Goal: Transaction & Acquisition: Purchase product/service

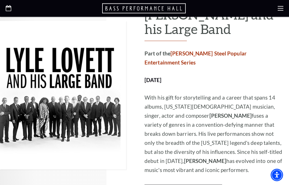
scroll to position [306, 0]
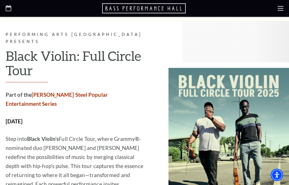
scroll to position [1008, 0]
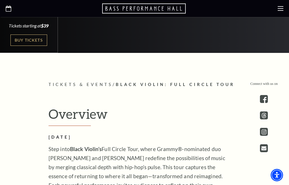
scroll to position [213, 0]
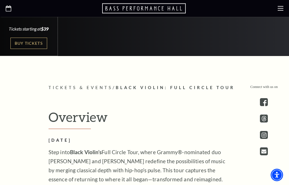
click at [30, 39] on link "Buy Tickets" at bounding box center [28, 44] width 37 height 12
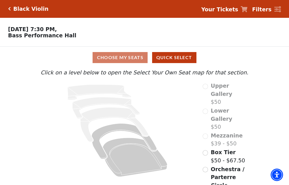
click at [209, 132] on div "Mezzanine $39 - $50" at bounding box center [226, 140] width 46 height 16
click at [212, 133] on span "Mezzanine" at bounding box center [227, 136] width 32 height 6
click at [211, 133] on span "Mezzanine" at bounding box center [227, 136] width 32 height 6
click at [182, 55] on button "Quick Select" at bounding box center [174, 57] width 44 height 11
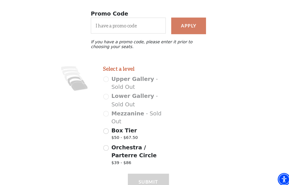
scroll to position [65, 0]
click at [106, 125] on input "Box Tier $50 - $67.50" at bounding box center [103, 127] width 5 height 5
radio input "true"
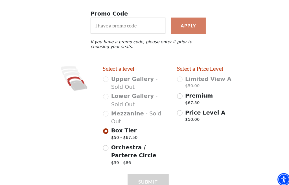
click at [105, 142] on input "Orchestra / Parterre Circle $39 - $86" at bounding box center [103, 144] width 5 height 5
radio input "true"
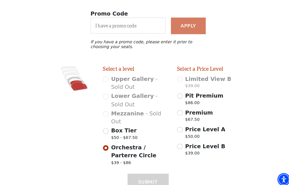
click at [104, 125] on input "Box Tier $50 - $67.50" at bounding box center [103, 127] width 5 height 5
radio input "true"
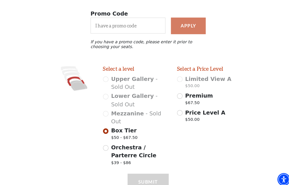
click at [106, 107] on div "Select a level Upper Gallery - Sold Out Lower Gallery - Sold Out Mezzanine - So…" at bounding box center [132, 114] width 72 height 100
click at [105, 107] on div "Mezzanine - Sold Out" at bounding box center [133, 115] width 64 height 16
click at [103, 79] on div "Upper Gallery - Sold Out" at bounding box center [133, 81] width 64 height 16
click at [237, 151] on div "Select a Price Level Limited View A $50.00 Premium $67.50 Price Level A $50.00" at bounding box center [205, 114] width 72 height 100
click at [102, 125] on input "Box Tier $50 - $67.50" at bounding box center [103, 127] width 5 height 5
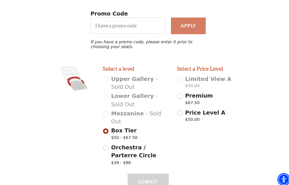
click at [179, 107] on div "Price Level A $50.00" at bounding box center [205, 114] width 64 height 16
click at [177, 109] on input "Price Level A $50.00" at bounding box center [175, 109] width 5 height 5
radio input "false"
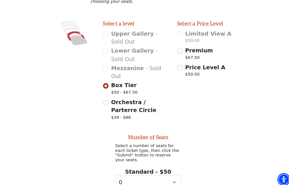
scroll to position [215, 0]
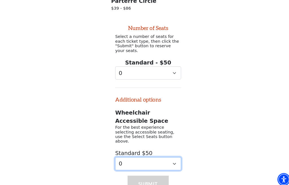
click at [139, 153] on select "0 1 2" at bounding box center [144, 159] width 64 height 13
click at [136, 153] on select "0 1 2" at bounding box center [144, 159] width 64 height 13
select select "0"
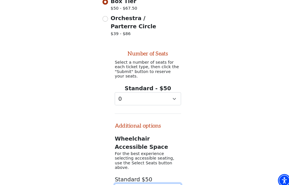
scroll to position [199, 0]
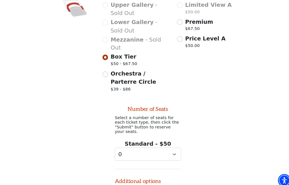
scroll to position [139, 0]
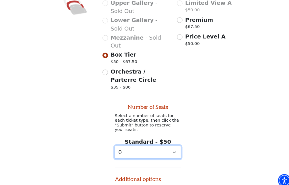
click at [126, 143] on select "0 1 2 3 4 5 6 7 8 9" at bounding box center [144, 147] width 64 height 13
select select "1"
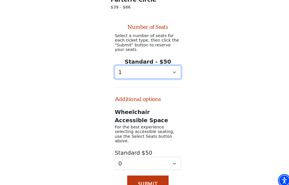
scroll to position [217, 0]
click at [138, 170] on button "Submit" at bounding box center [145, 178] width 40 height 16
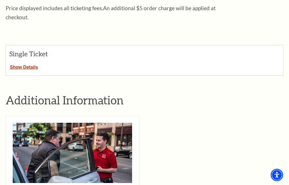
scroll to position [209, 0]
click at [28, 62] on button "Show Details" at bounding box center [24, 65] width 36 height 7
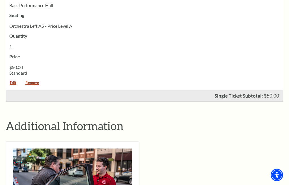
scroll to position [339, 0]
click at [34, 81] on link "Remove" at bounding box center [31, 85] width 21 height 8
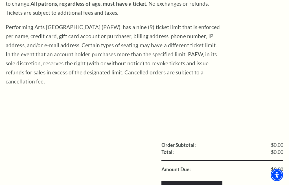
scroll to position [105, 0]
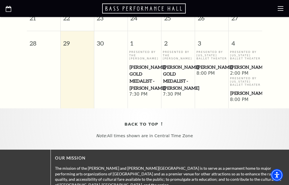
scroll to position [294, 0]
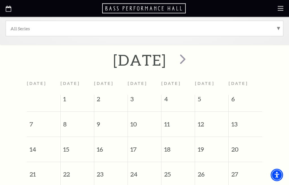
click at [191, 59] on span "next" at bounding box center [183, 59] width 16 height 16
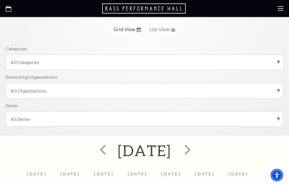
scroll to position [49, 0]
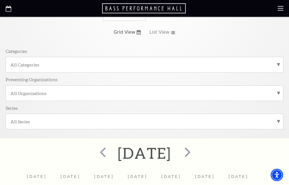
click at [196, 150] on span "next" at bounding box center [188, 152] width 16 height 16
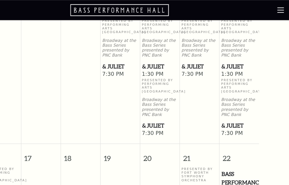
scroll to position [511, 0]
click at [243, 4] on div at bounding box center [144, 8] width 289 height 17
click at [278, 6] on icon at bounding box center [281, 9] width 6 height 6
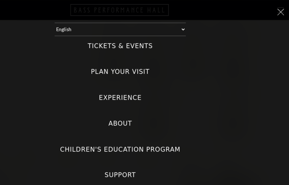
scroll to position [0, 0]
click at [120, 57] on label "Plan Your Visit" at bounding box center [145, 61] width 50 height 8
click at [0, 0] on Visit "Plan Your Visit" at bounding box center [0, 0] width 0 height 0
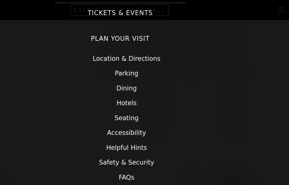
scroll to position [27, 0]
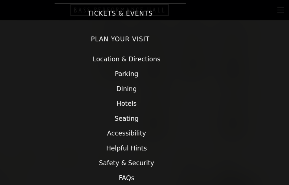
click at [142, 85] on link "Hotels" at bounding box center [150, 88] width 17 height 6
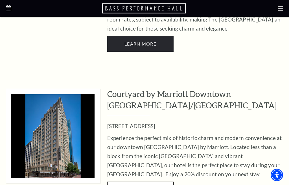
scroll to position [763, 0]
